Goal: Information Seeking & Learning: Learn about a topic

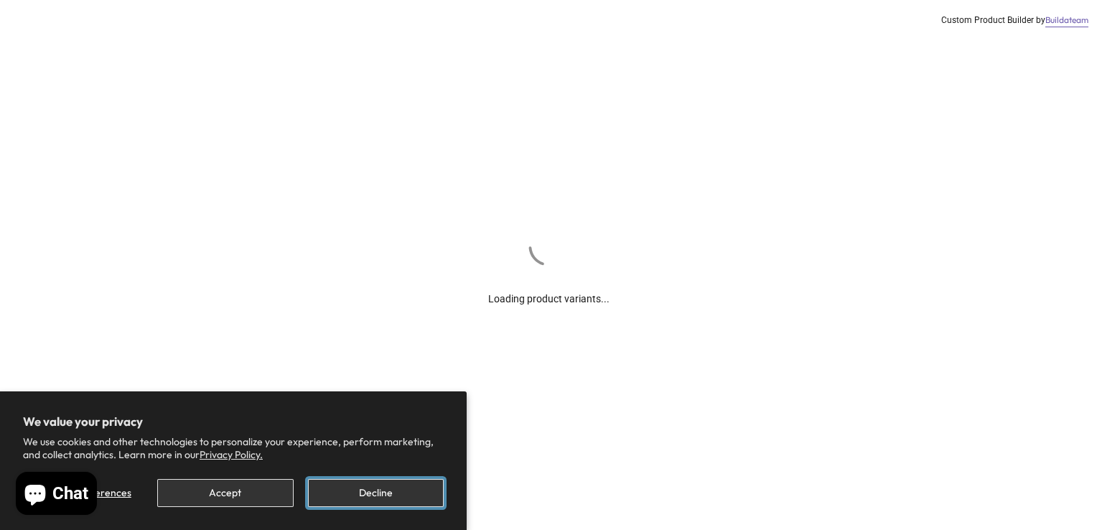
click at [369, 501] on button "Decline" at bounding box center [376, 493] width 136 height 28
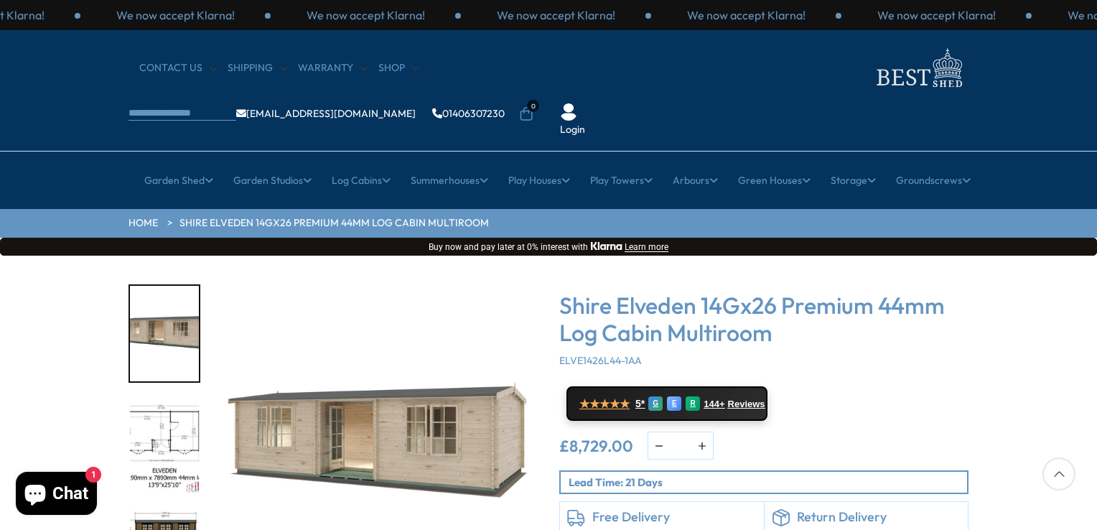
click at [1053, 278] on div "Click To Expand Click To Expand Click To Expand Click To Expand Click To Expand…" at bounding box center [548, 471] width 1097 height 433
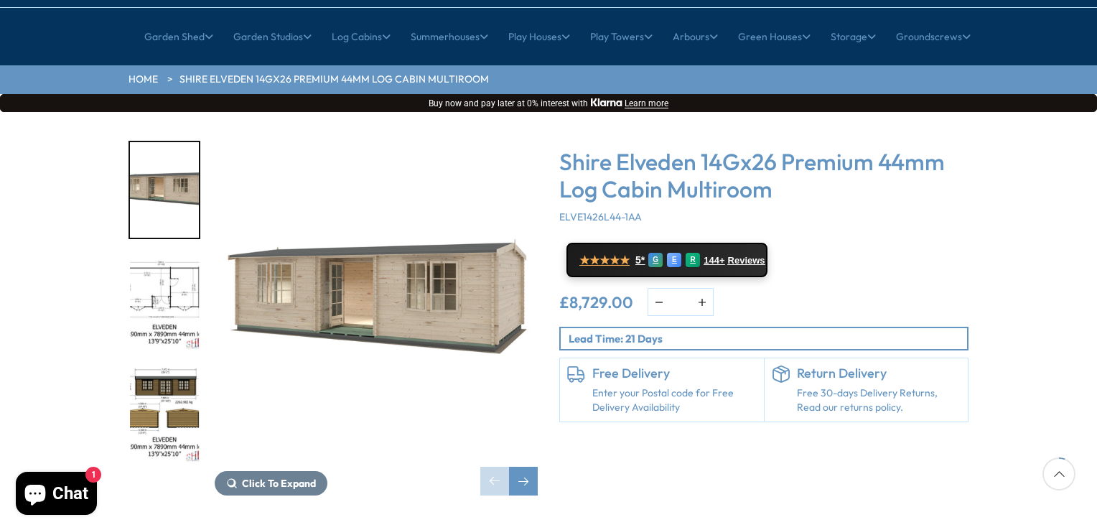
scroll to position [230, 0]
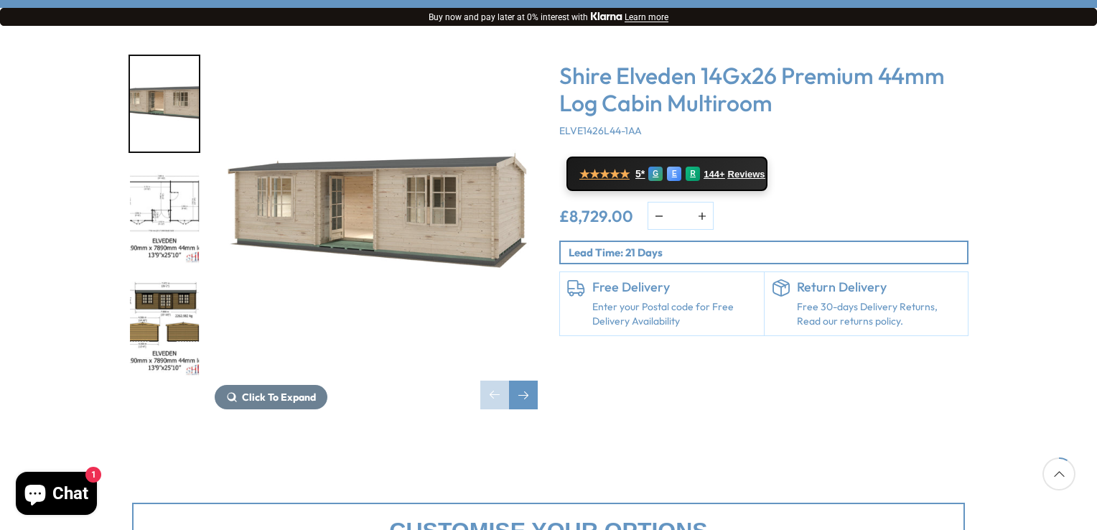
click at [182, 169] on img "2 / 10" at bounding box center [164, 216] width 69 height 95
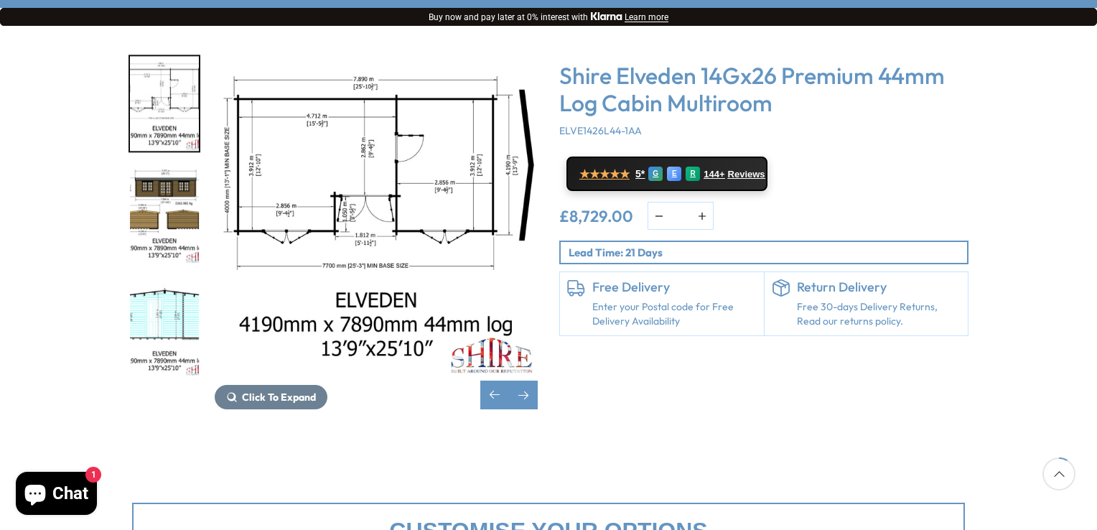
click at [156, 178] on img "3 / 10" at bounding box center [164, 216] width 69 height 95
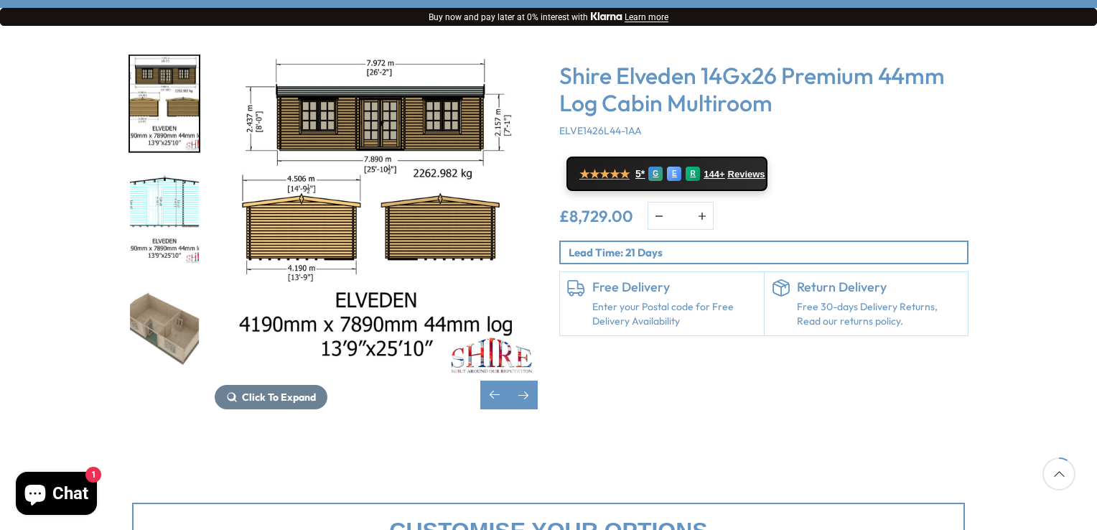
click at [166, 171] on img "4 / 10" at bounding box center [164, 216] width 69 height 95
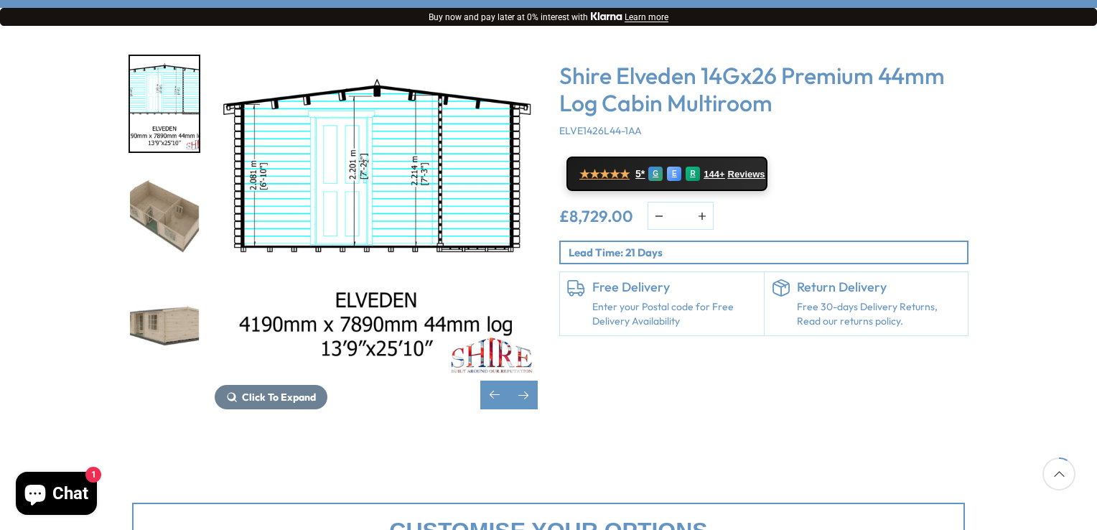
click at [174, 198] on img "5 / 10" at bounding box center [164, 216] width 69 height 95
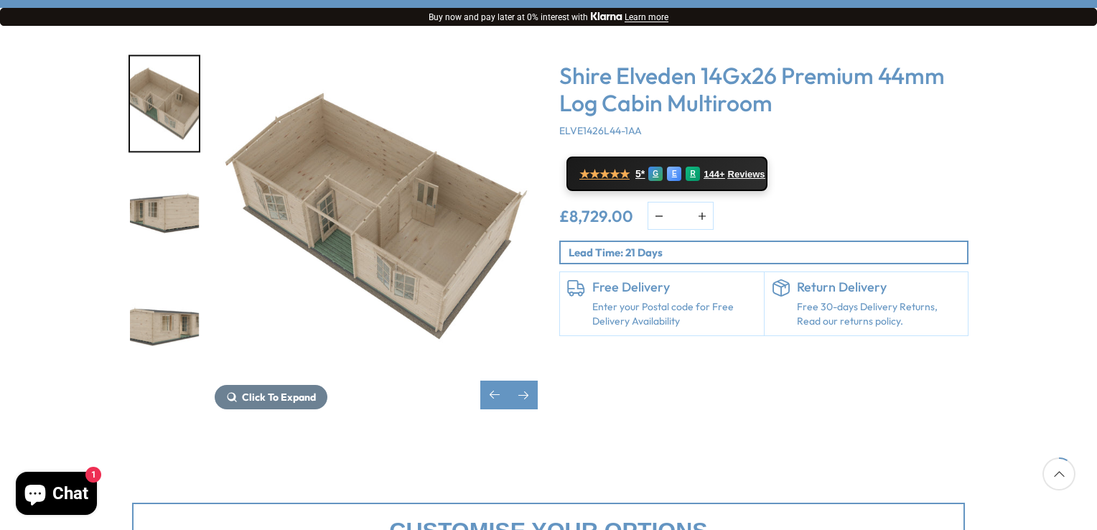
click at [173, 281] on img "7 / 10" at bounding box center [164, 328] width 69 height 95
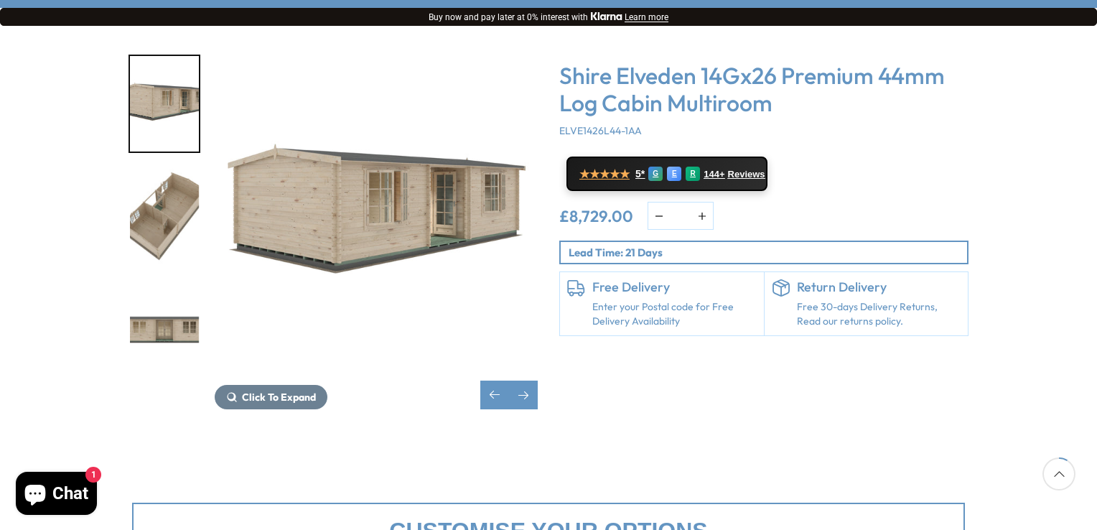
click at [151, 192] on img "8 / 10" at bounding box center [164, 216] width 69 height 95
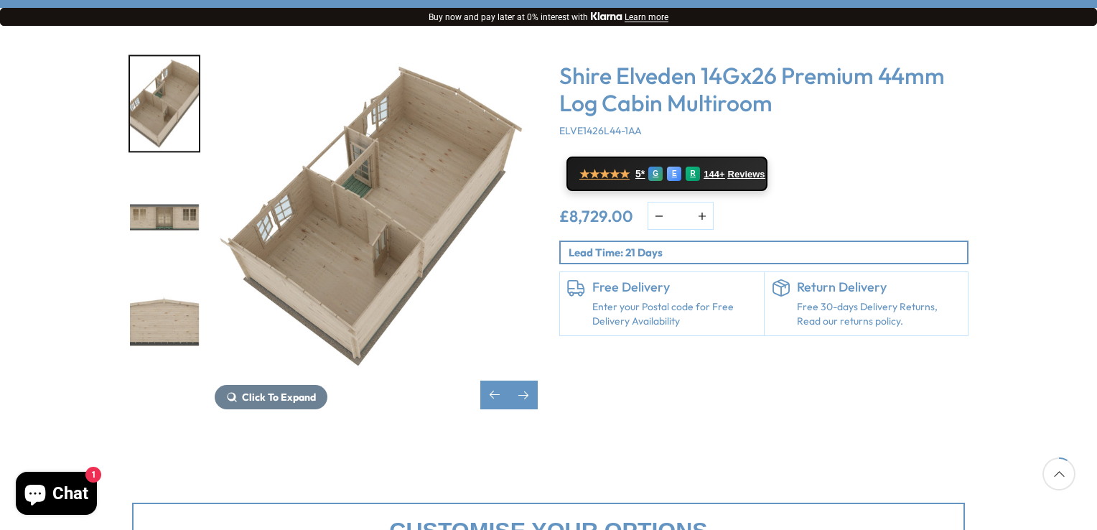
click at [327, 217] on img "8 / 10" at bounding box center [376, 216] width 323 height 323
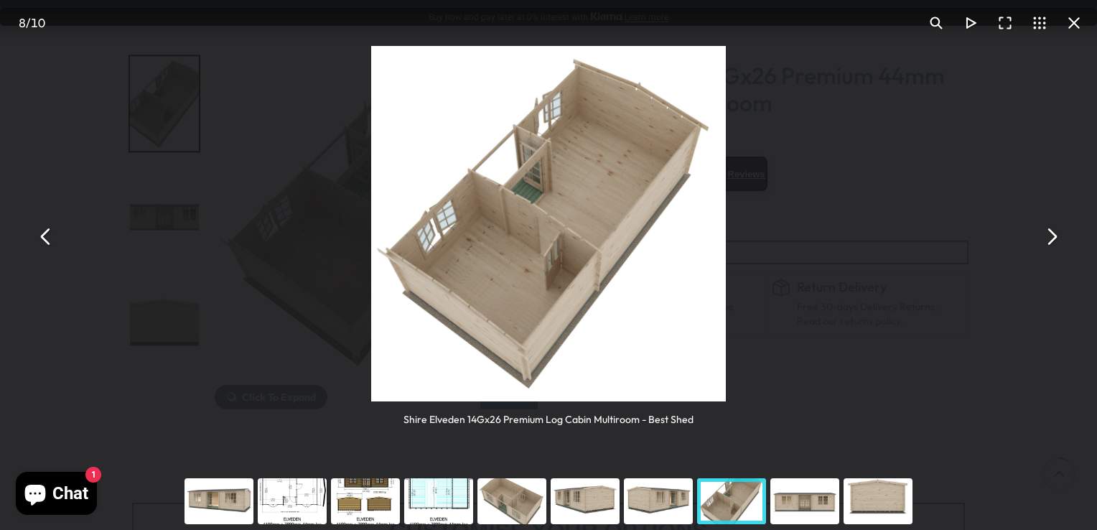
click at [497, 495] on div "You can close this modal content with the ESC key" at bounding box center [511, 500] width 73 height 57
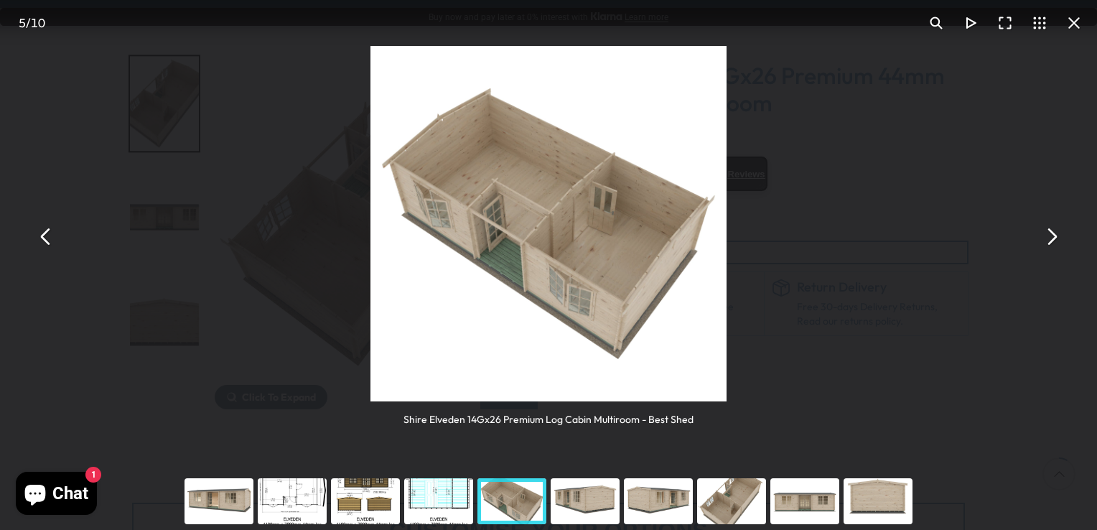
click at [591, 488] on div "You can close this modal content with the ESC key" at bounding box center [584, 500] width 73 height 57
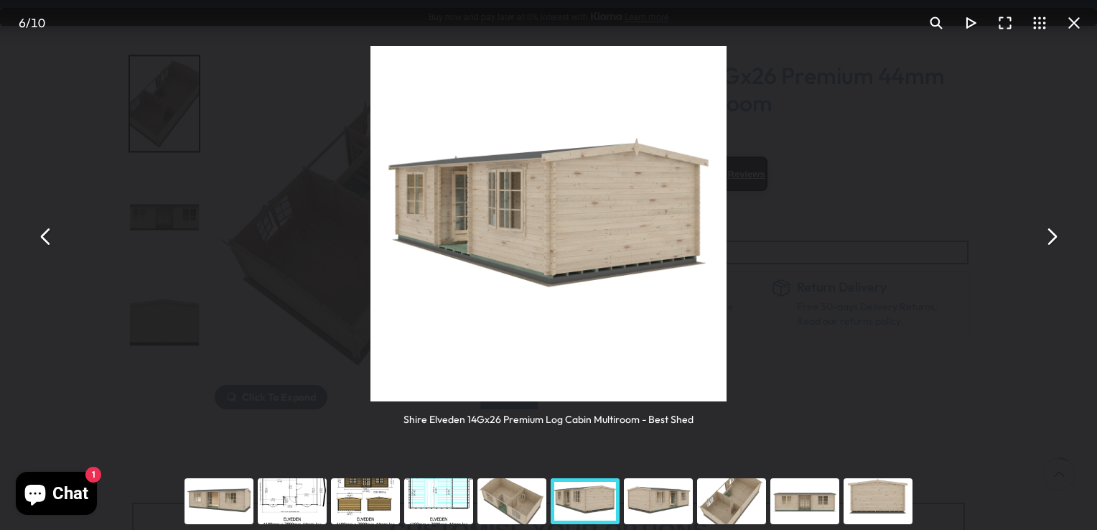
click at [648, 491] on div "You can close this modal content with the ESC key" at bounding box center [657, 500] width 73 height 57
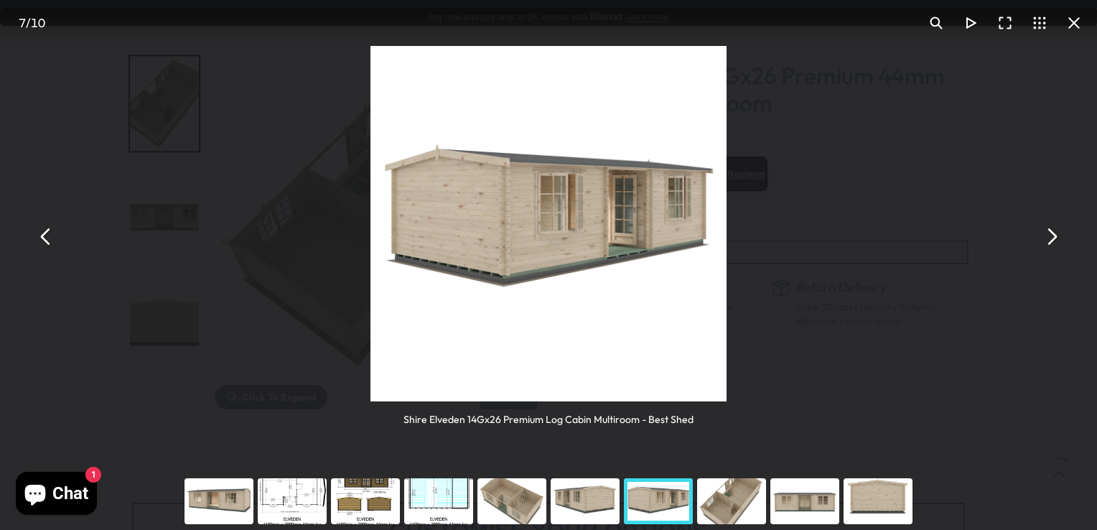
click at [226, 512] on div "You can close this modal content with the ESC key" at bounding box center [218, 500] width 73 height 57
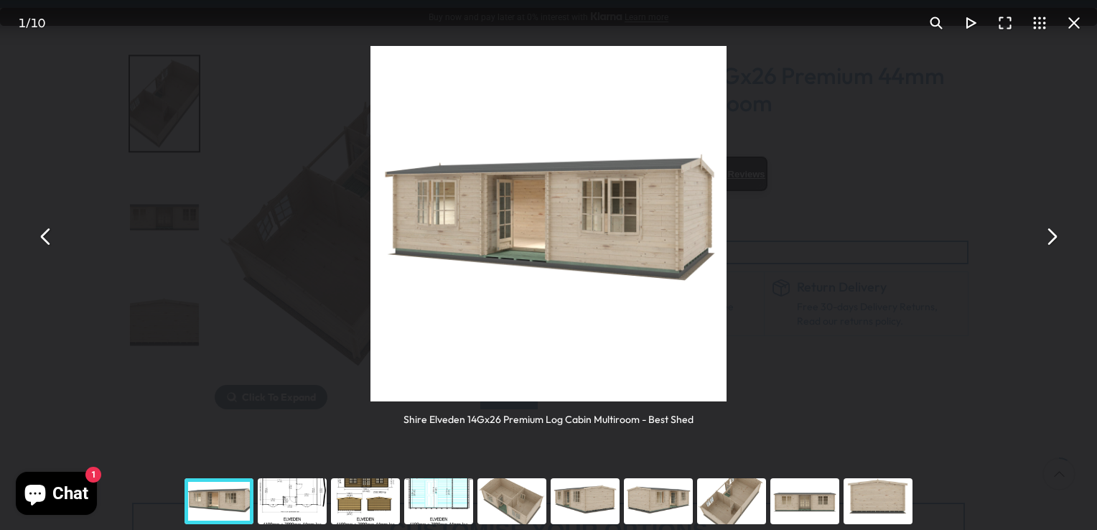
click at [306, 506] on div "You can close this modal content with the ESC key" at bounding box center [291, 500] width 73 height 57
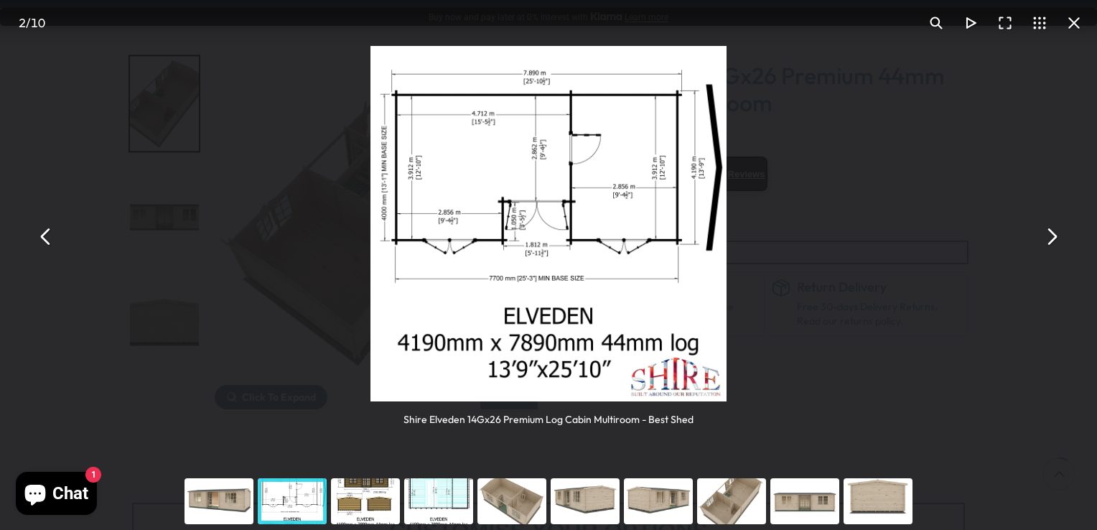
click at [223, 501] on div "You can close this modal content with the ESC key" at bounding box center [218, 500] width 73 height 57
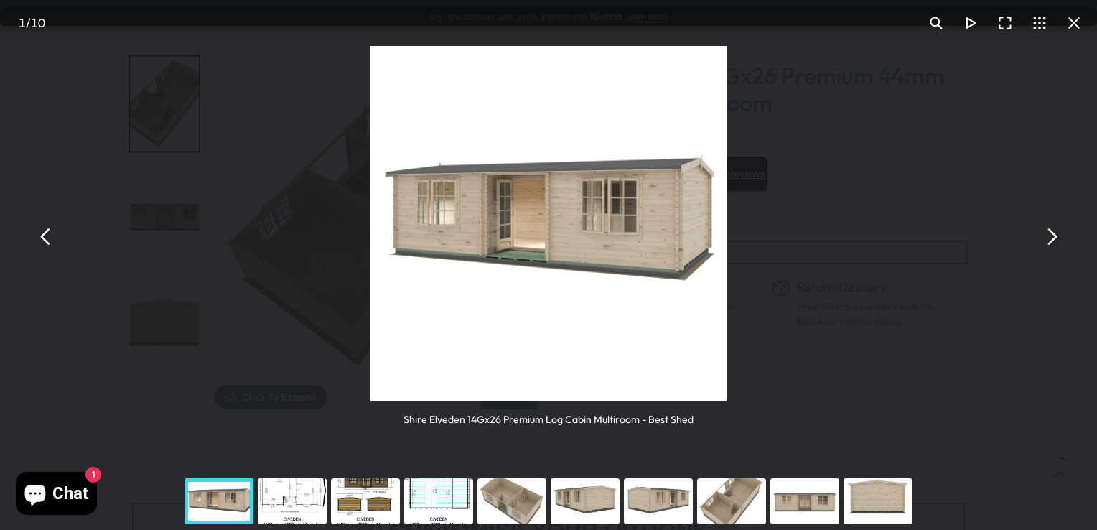
click at [305, 501] on div "You can close this modal content with the ESC key" at bounding box center [291, 500] width 73 height 57
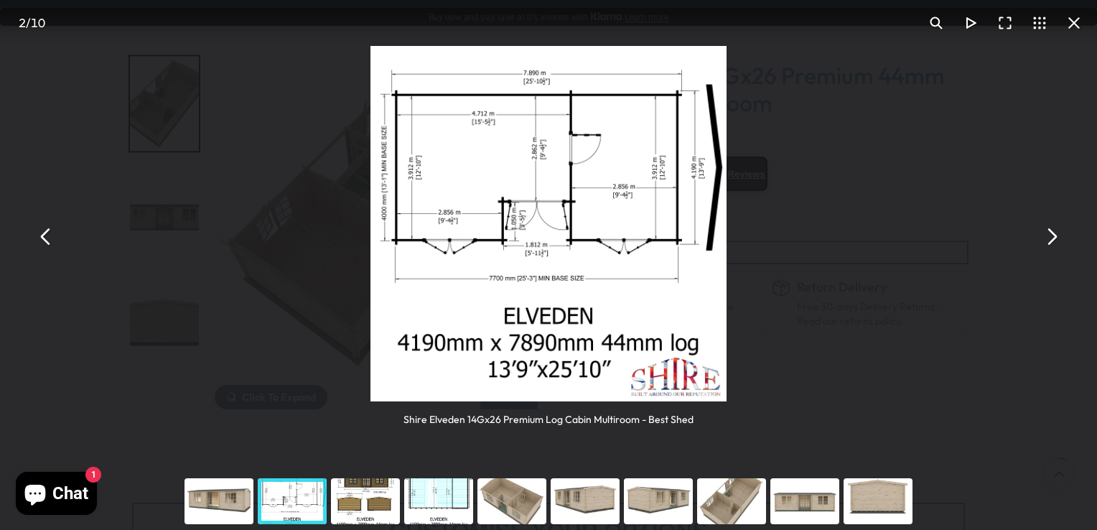
click at [344, 499] on div "You can close this modal content with the ESC key" at bounding box center [365, 500] width 73 height 57
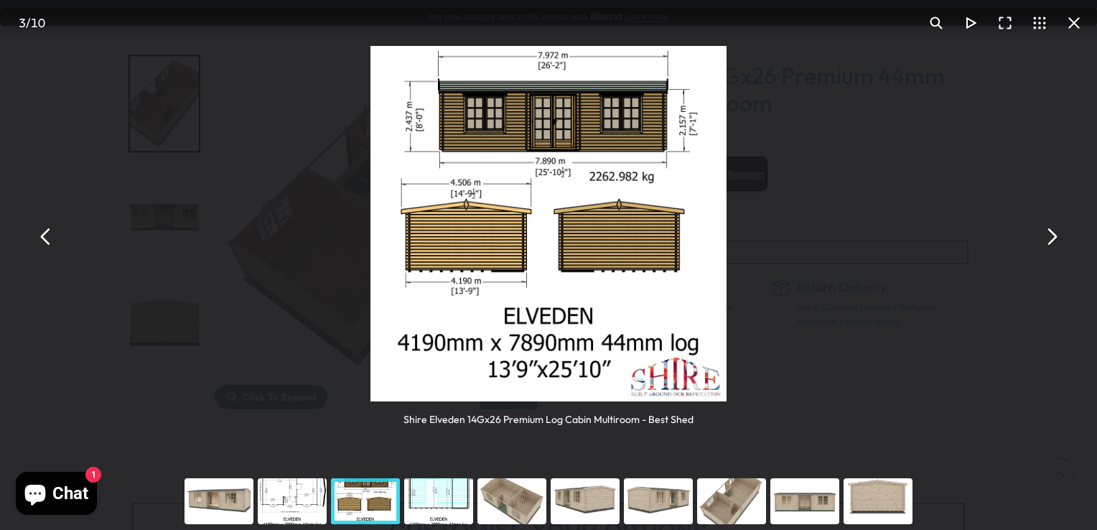
click at [1051, 237] on button "You can close this modal content with the ESC key" at bounding box center [1050, 236] width 34 height 34
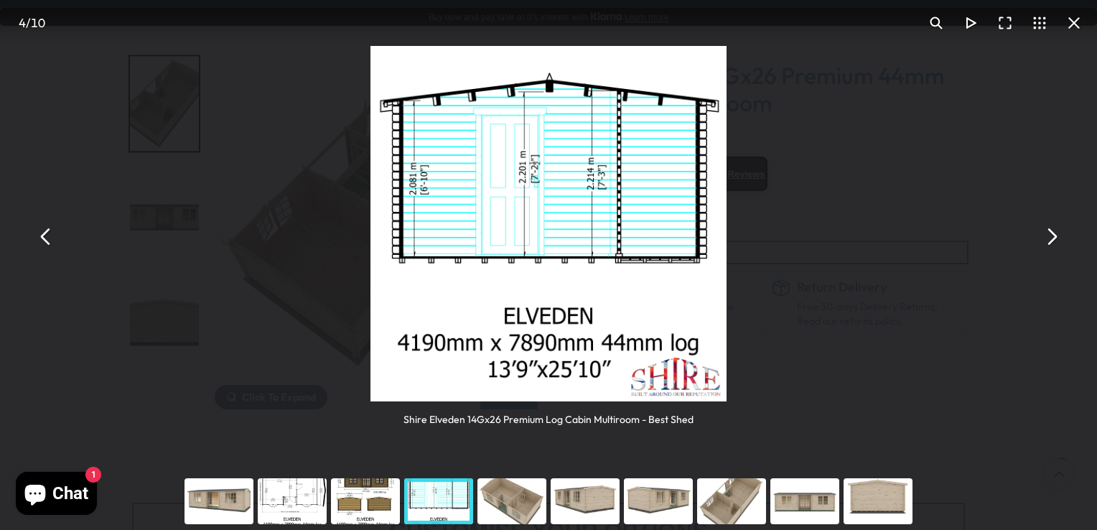
click at [1051, 237] on button "You can close this modal content with the ESC key" at bounding box center [1050, 236] width 34 height 34
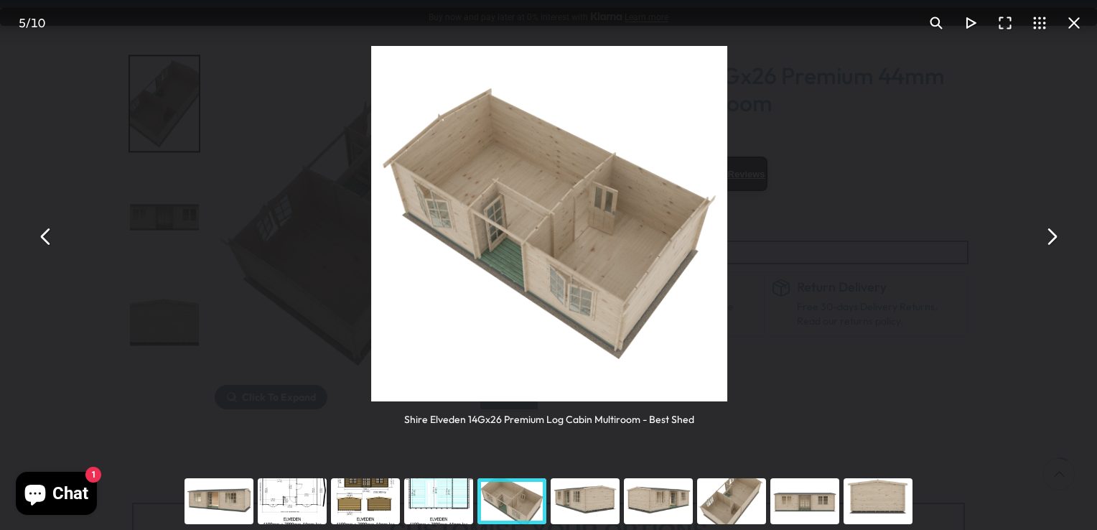
click at [1051, 237] on button "You can close this modal content with the ESC key" at bounding box center [1050, 236] width 34 height 34
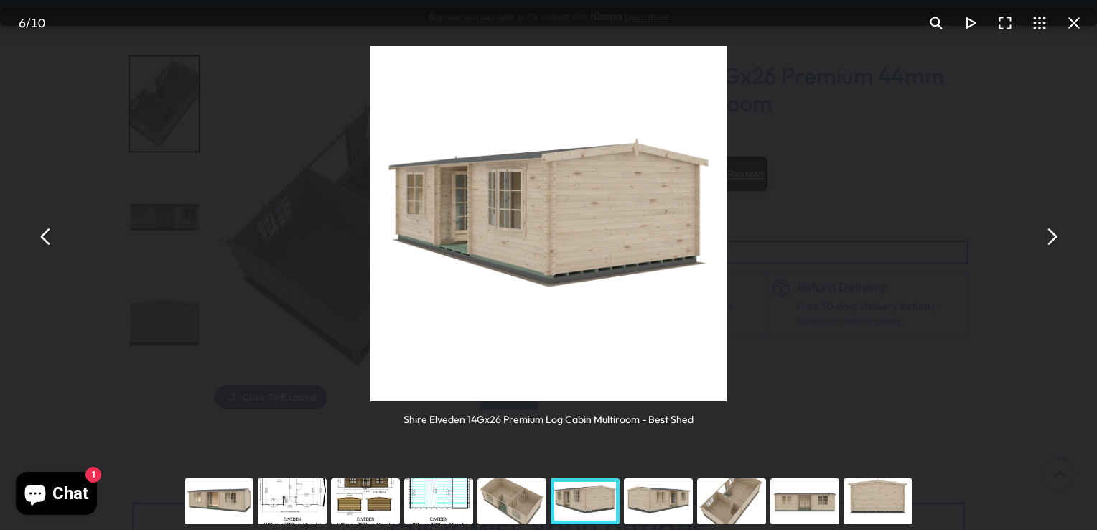
click at [1051, 237] on button "You can close this modal content with the ESC key" at bounding box center [1050, 236] width 34 height 34
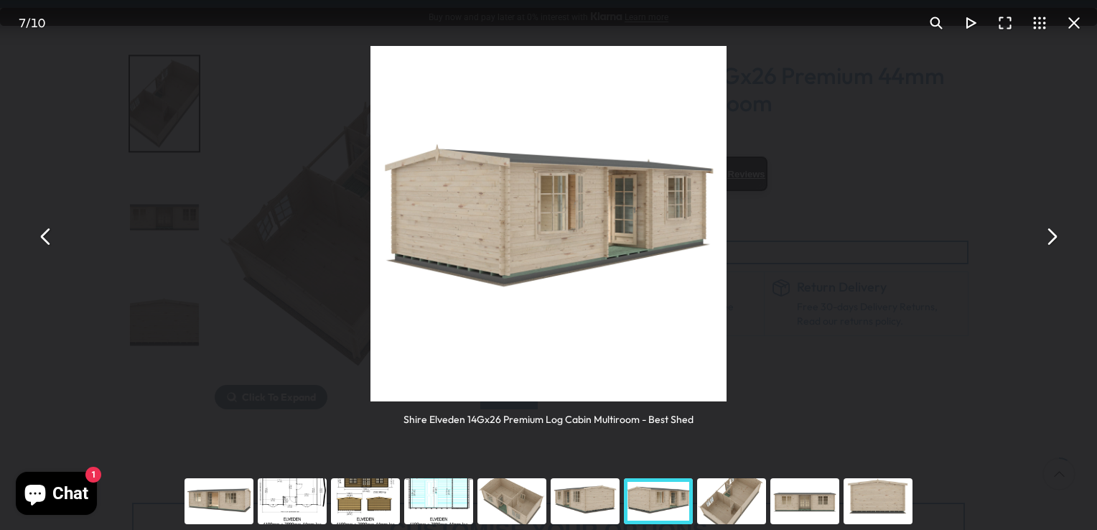
click at [1051, 237] on button "You can close this modal content with the ESC key" at bounding box center [1050, 236] width 34 height 34
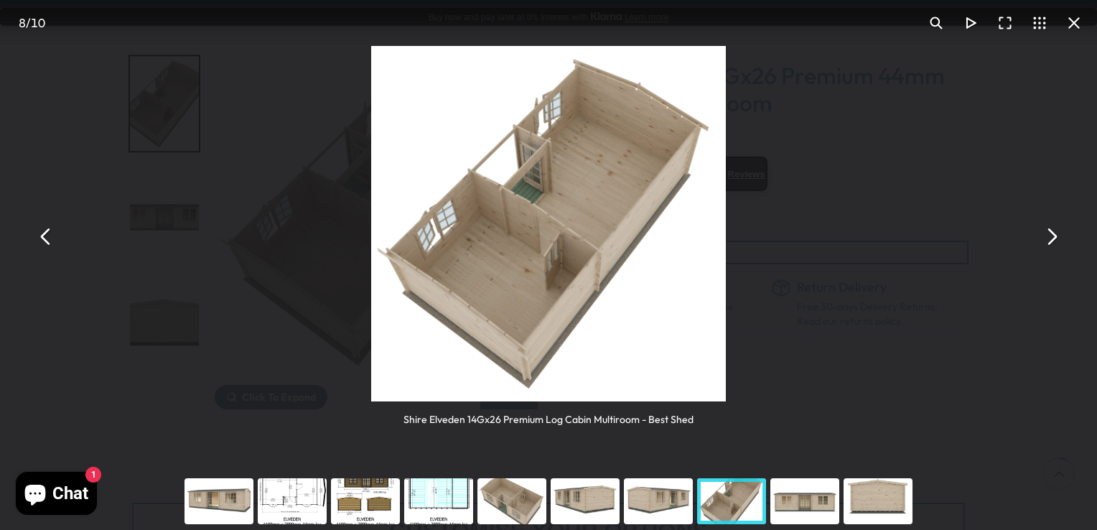
click at [1051, 237] on button "You can close this modal content with the ESC key" at bounding box center [1050, 236] width 34 height 34
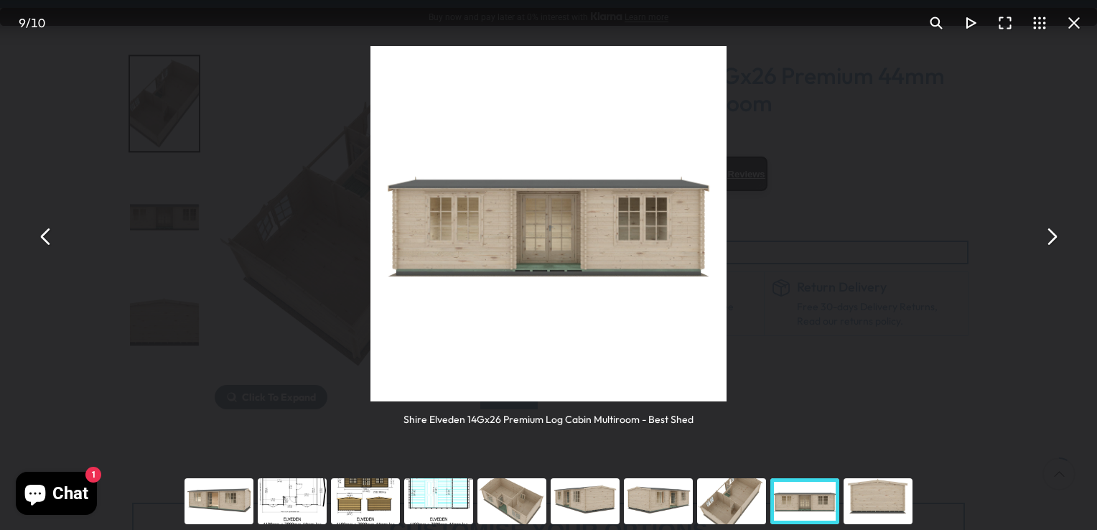
click at [1053, 236] on button "You can close this modal content with the ESC key" at bounding box center [1050, 236] width 34 height 34
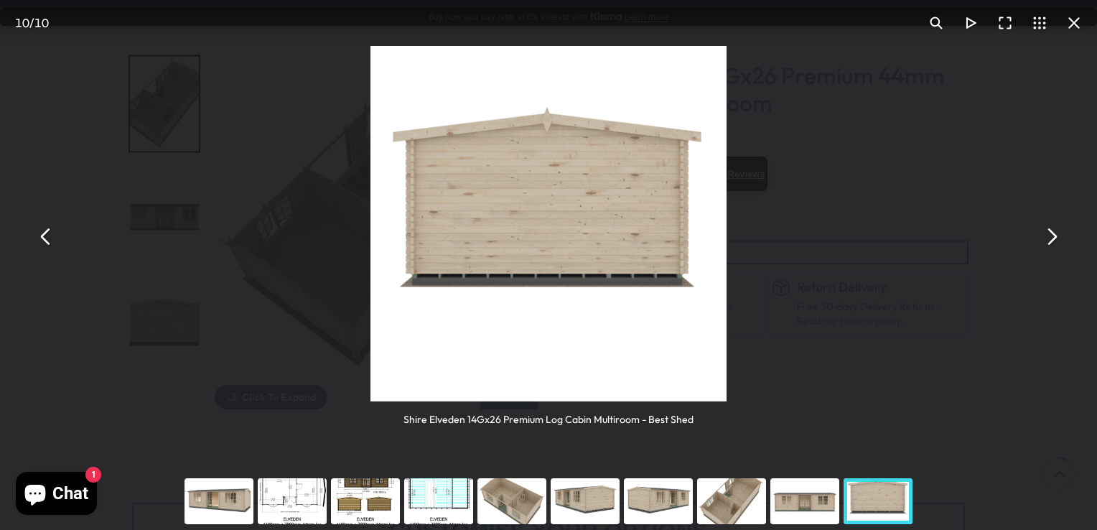
click at [1053, 236] on button "You can close this modal content with the ESC key" at bounding box center [1050, 236] width 34 height 34
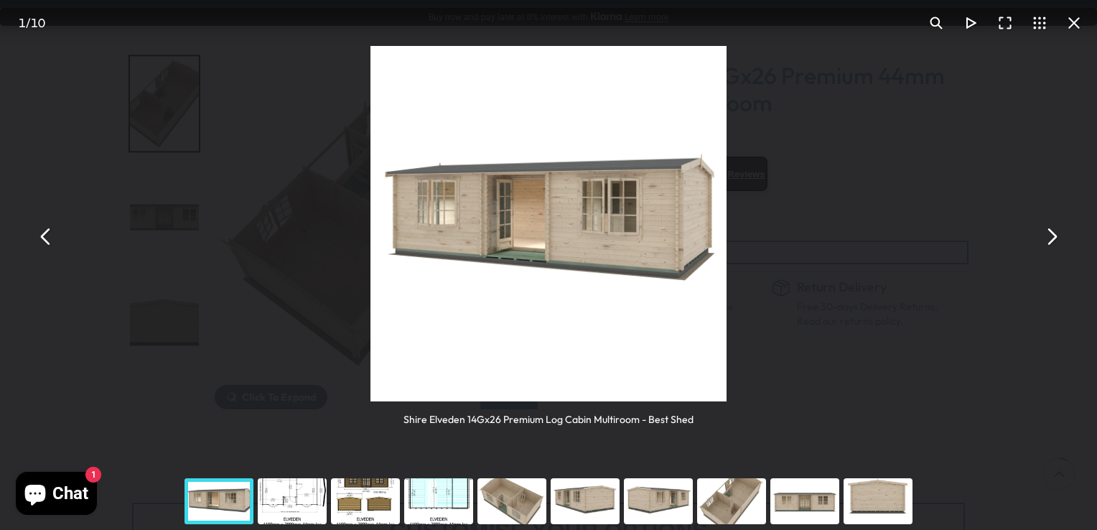
click at [1053, 236] on button "You can close this modal content with the ESC key" at bounding box center [1050, 236] width 34 height 34
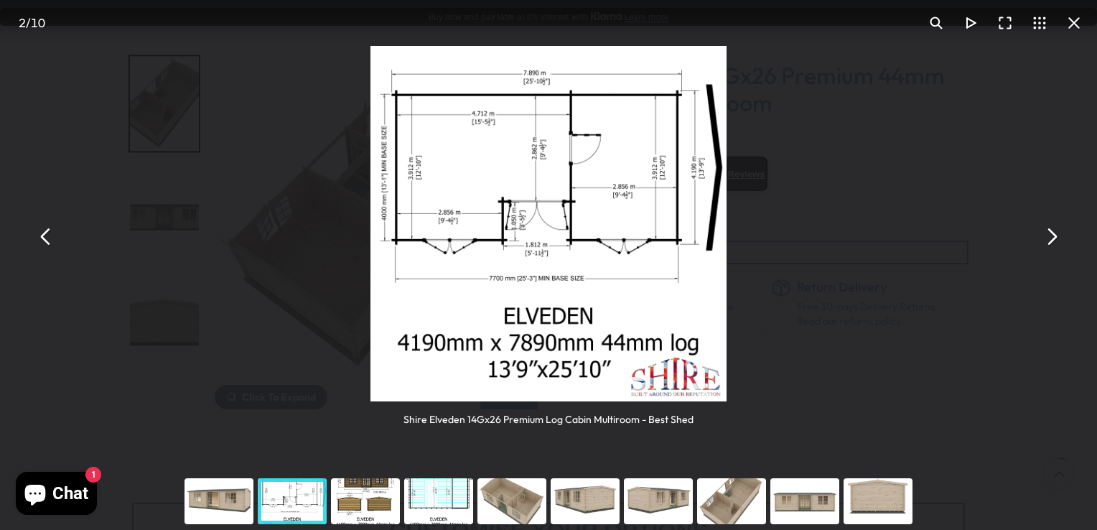
click at [1053, 236] on button "You can close this modal content with the ESC key" at bounding box center [1050, 236] width 34 height 34
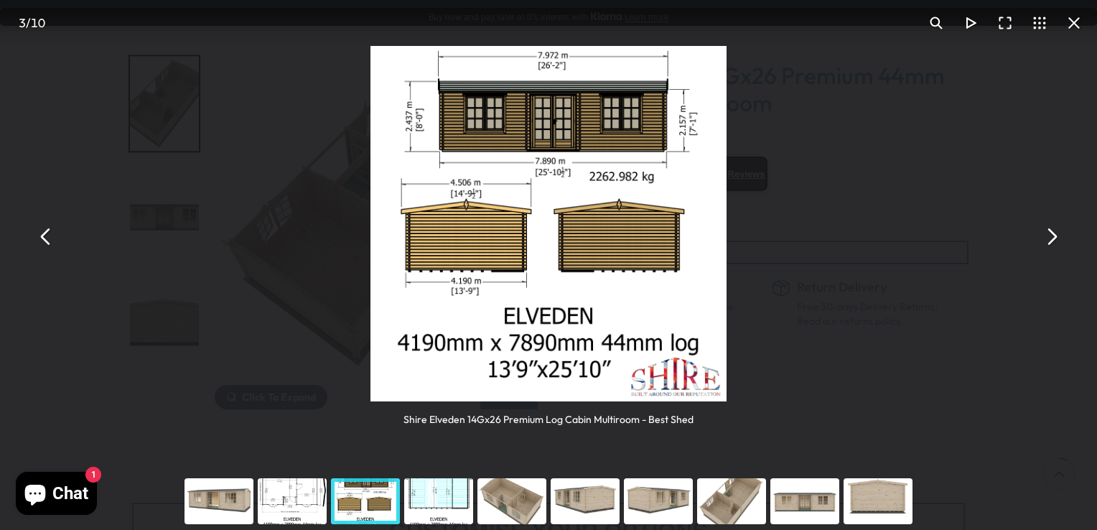
click at [1076, 27] on button "You can close this modal content with the ESC key" at bounding box center [1073, 23] width 34 height 34
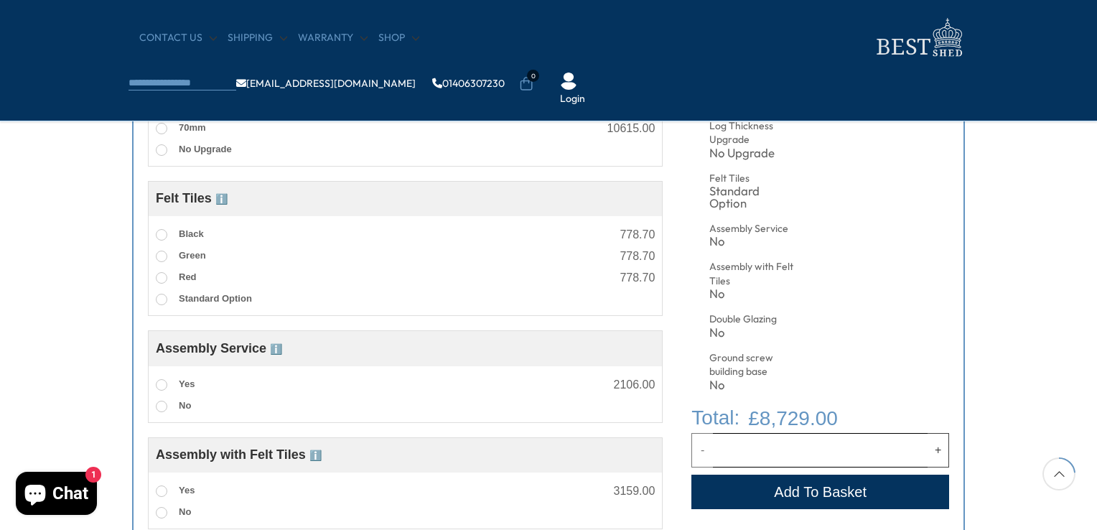
scroll to position [574, 0]
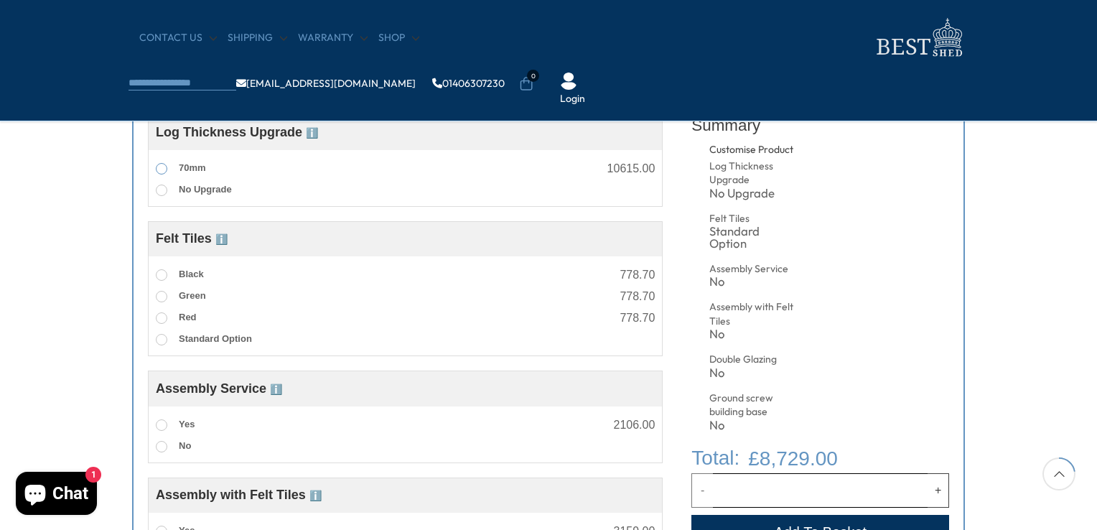
click at [158, 166] on span at bounding box center [161, 168] width 11 height 11
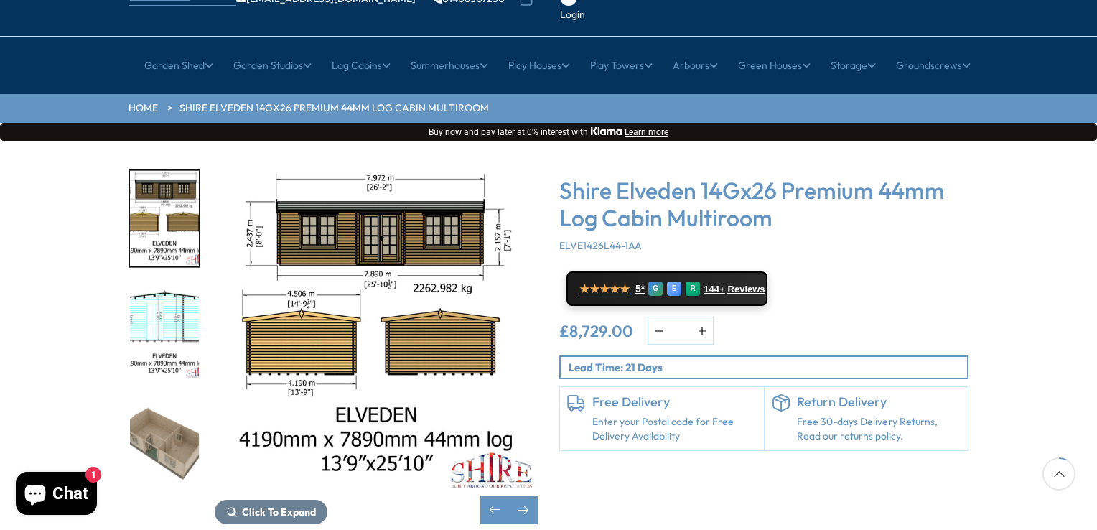
scroll to position [230, 0]
